Goal: Transaction & Acquisition: Register for event/course

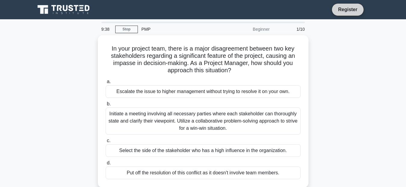
click at [350, 9] on link "Register" at bounding box center [347, 10] width 26 height 8
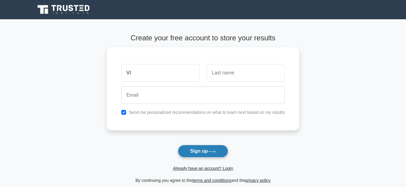
click at [200, 152] on button "Sign up" at bounding box center [203, 151] width 51 height 13
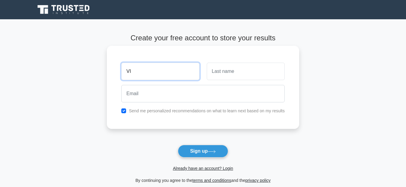
click at [140, 71] on input "VI" at bounding box center [160, 71] width 78 height 17
type input "VICTOR"
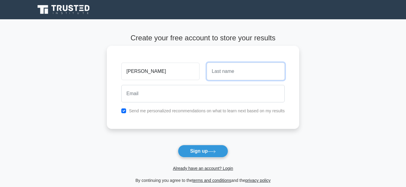
click at [243, 72] on input "text" at bounding box center [246, 71] width 78 height 17
type input "NJUGUNA"
click at [178, 145] on button "Sign up" at bounding box center [203, 151] width 51 height 13
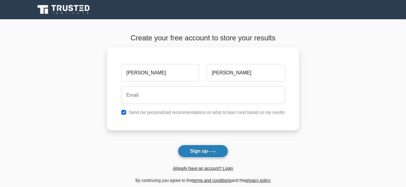
click at [202, 149] on button "Sign up" at bounding box center [203, 151] width 51 height 13
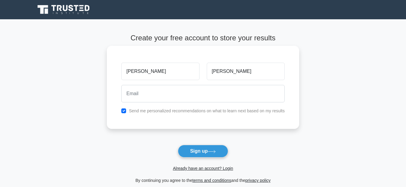
drag, startPoint x: 223, startPoint y: 104, endPoint x: 196, endPoint y: 92, distance: 29.9
click at [196, 92] on div at bounding box center [203, 93] width 171 height 22
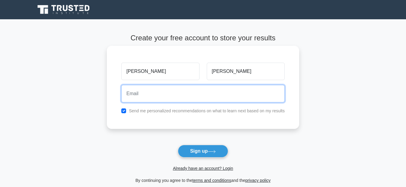
click at [196, 92] on input "email" at bounding box center [202, 93] width 163 height 17
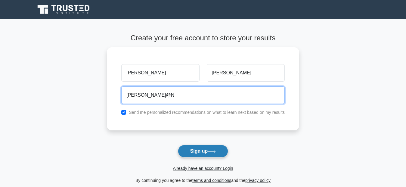
type input "VICTOR@N"
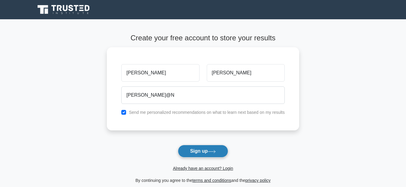
click at [212, 153] on icon at bounding box center [212, 151] width 8 height 3
